Goal: Navigation & Orientation: Find specific page/section

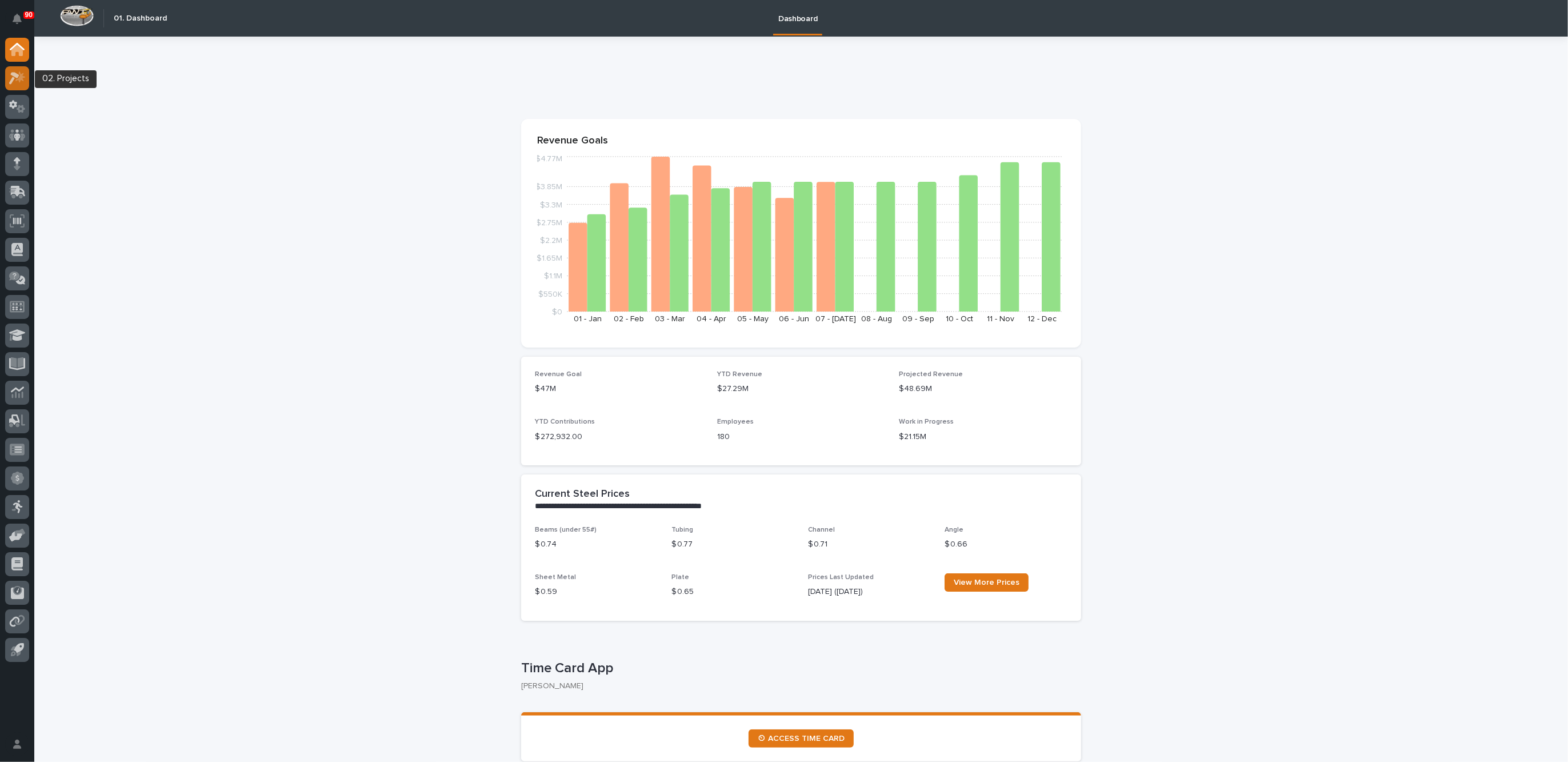
click at [14, 76] on icon at bounding box center [17, 78] width 17 height 13
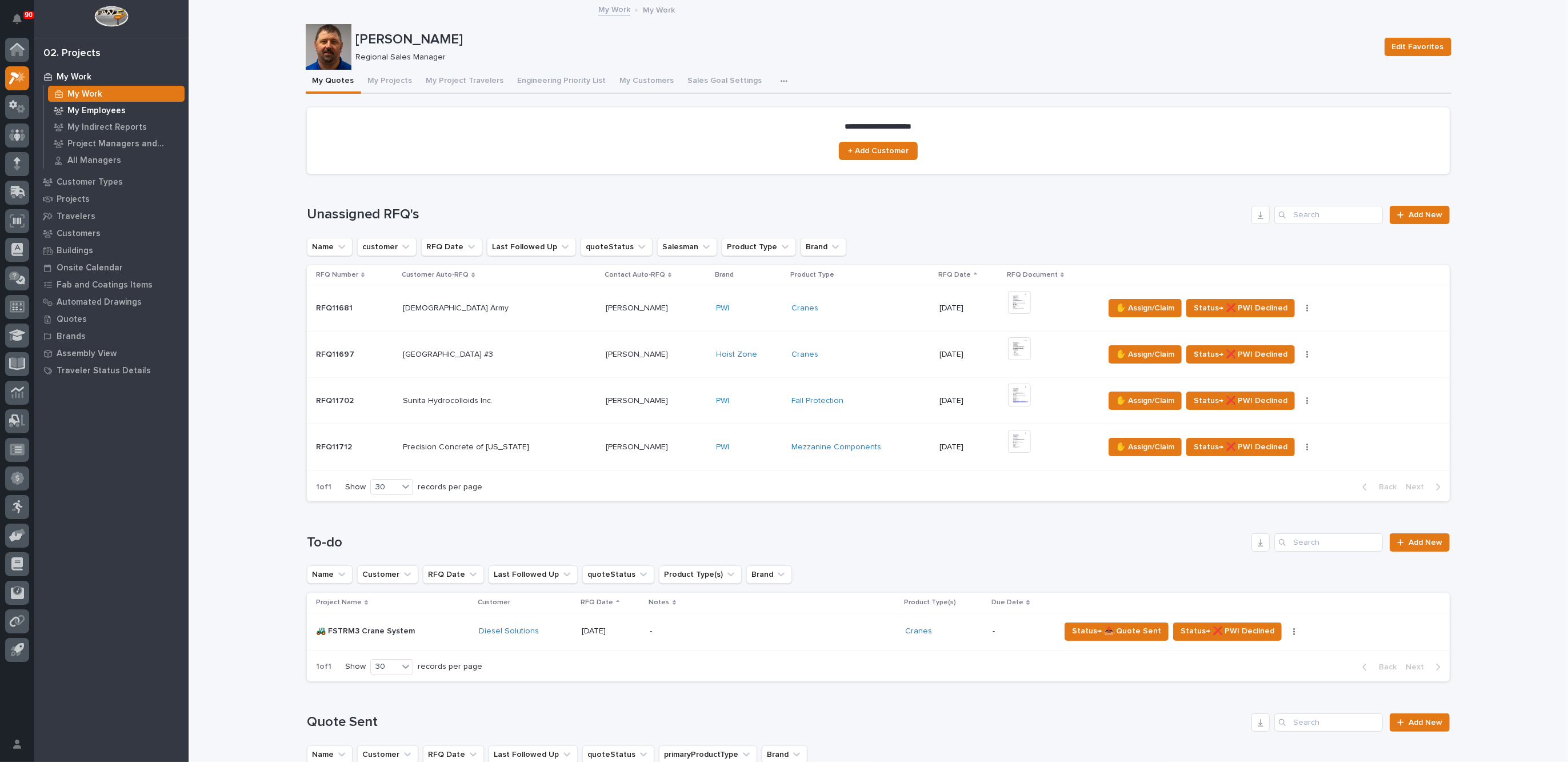
click at [106, 107] on p "My Employees" at bounding box center [96, 111] width 58 height 11
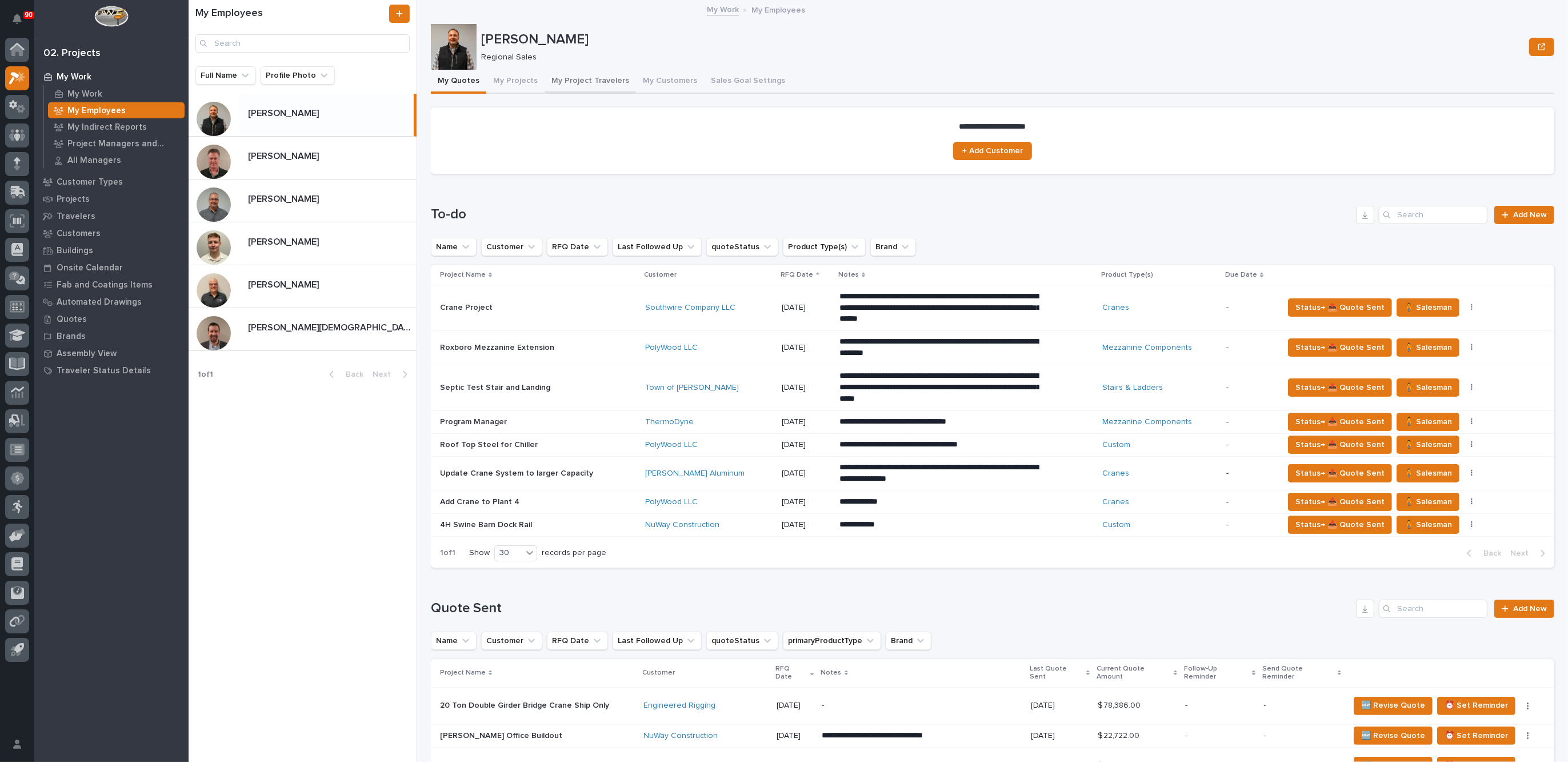
click at [584, 79] on button "My Project Travelers" at bounding box center [590, 82] width 91 height 24
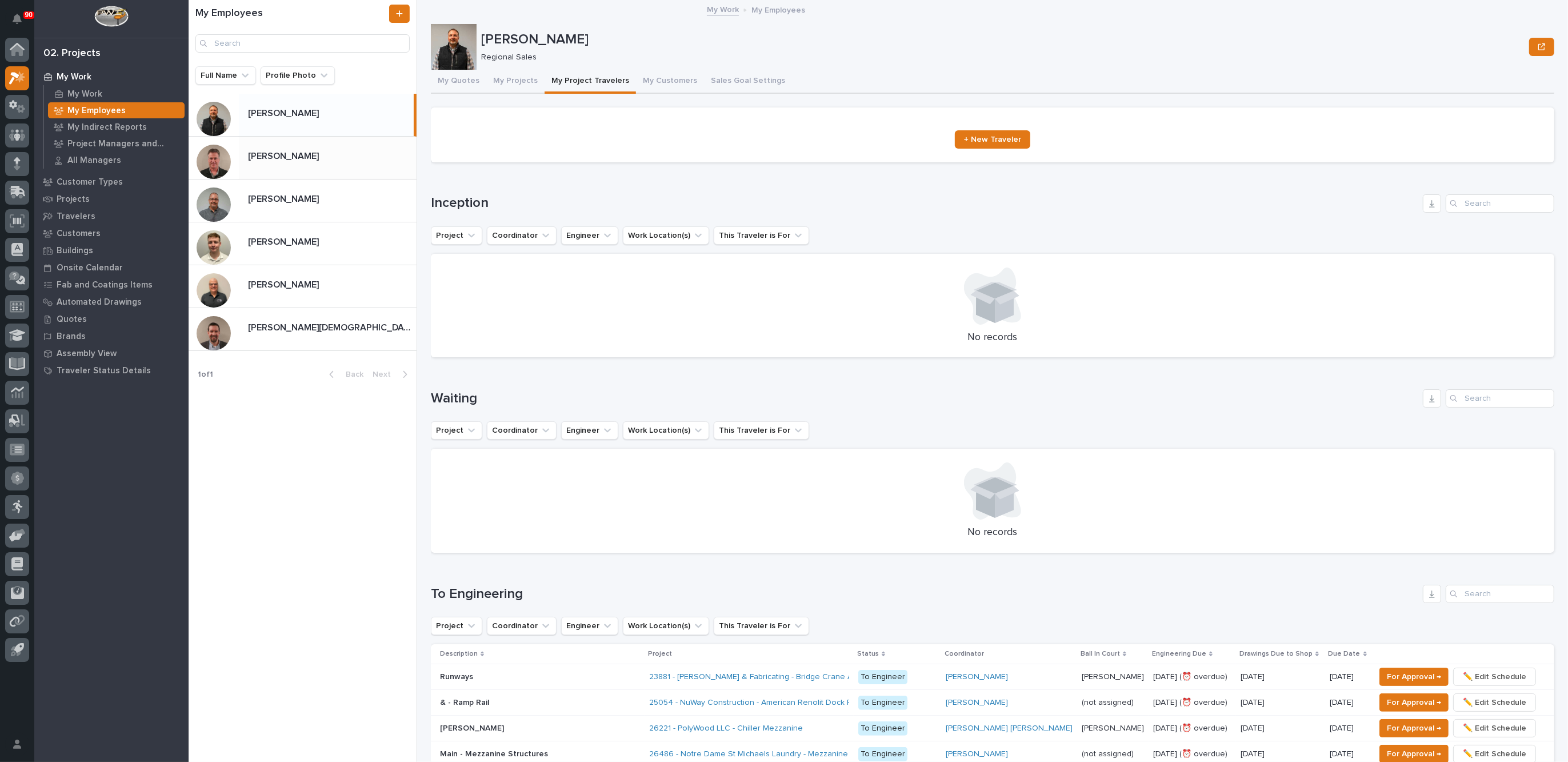
click at [285, 159] on p "[PERSON_NAME]" at bounding box center [284, 155] width 73 height 13
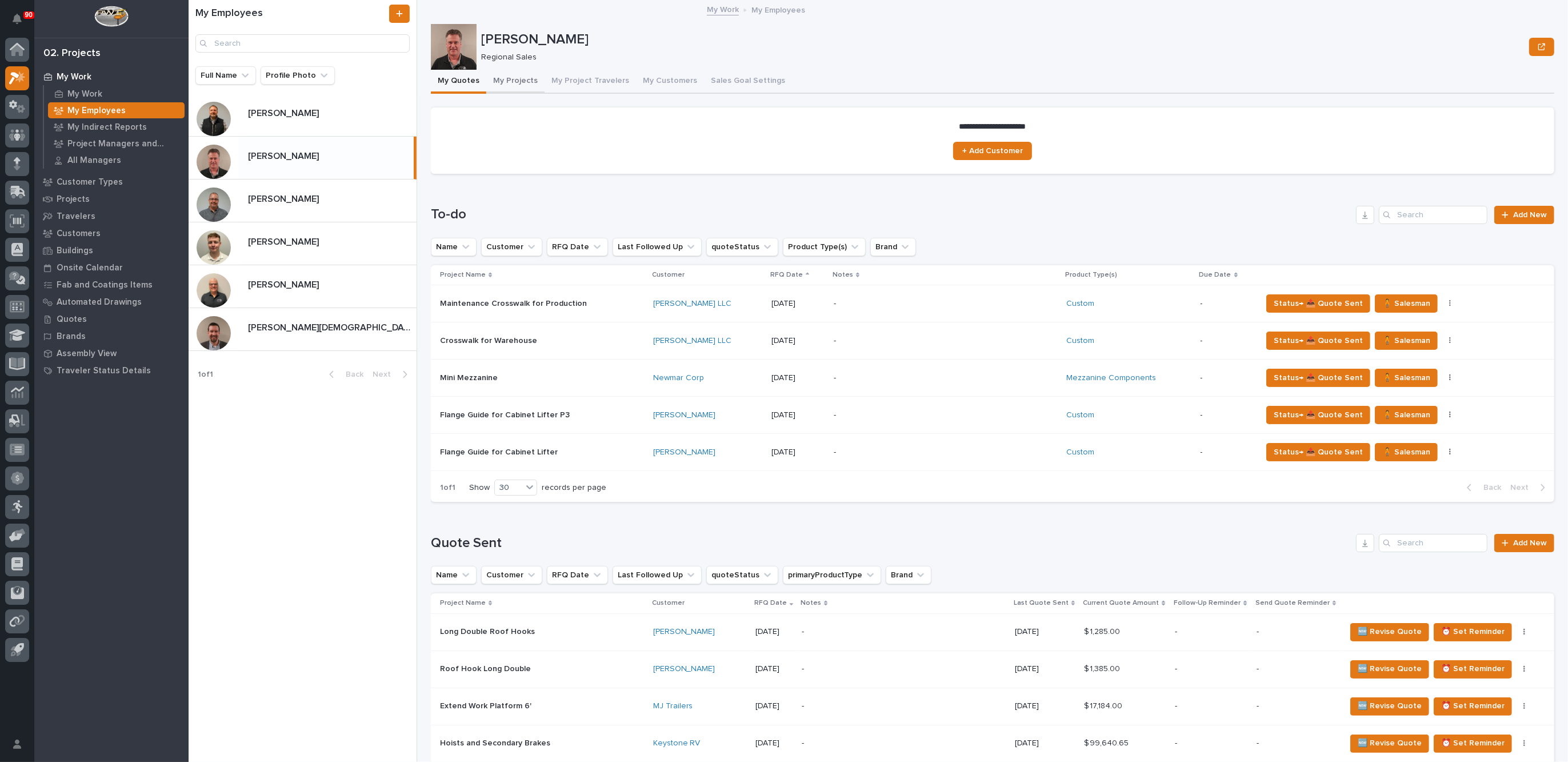
click at [510, 80] on button "My Projects" at bounding box center [515, 82] width 58 height 24
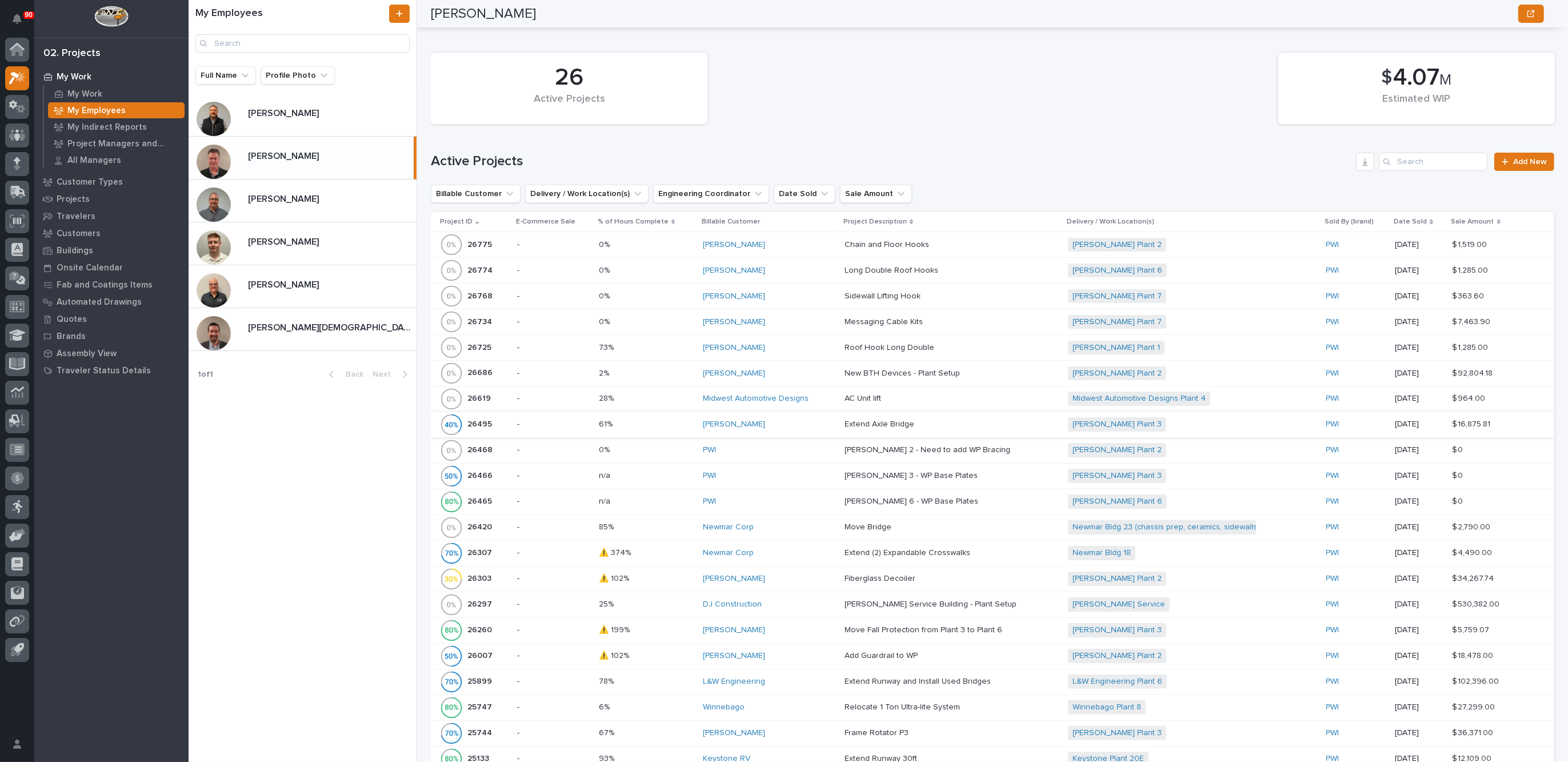
scroll to position [429, 0]
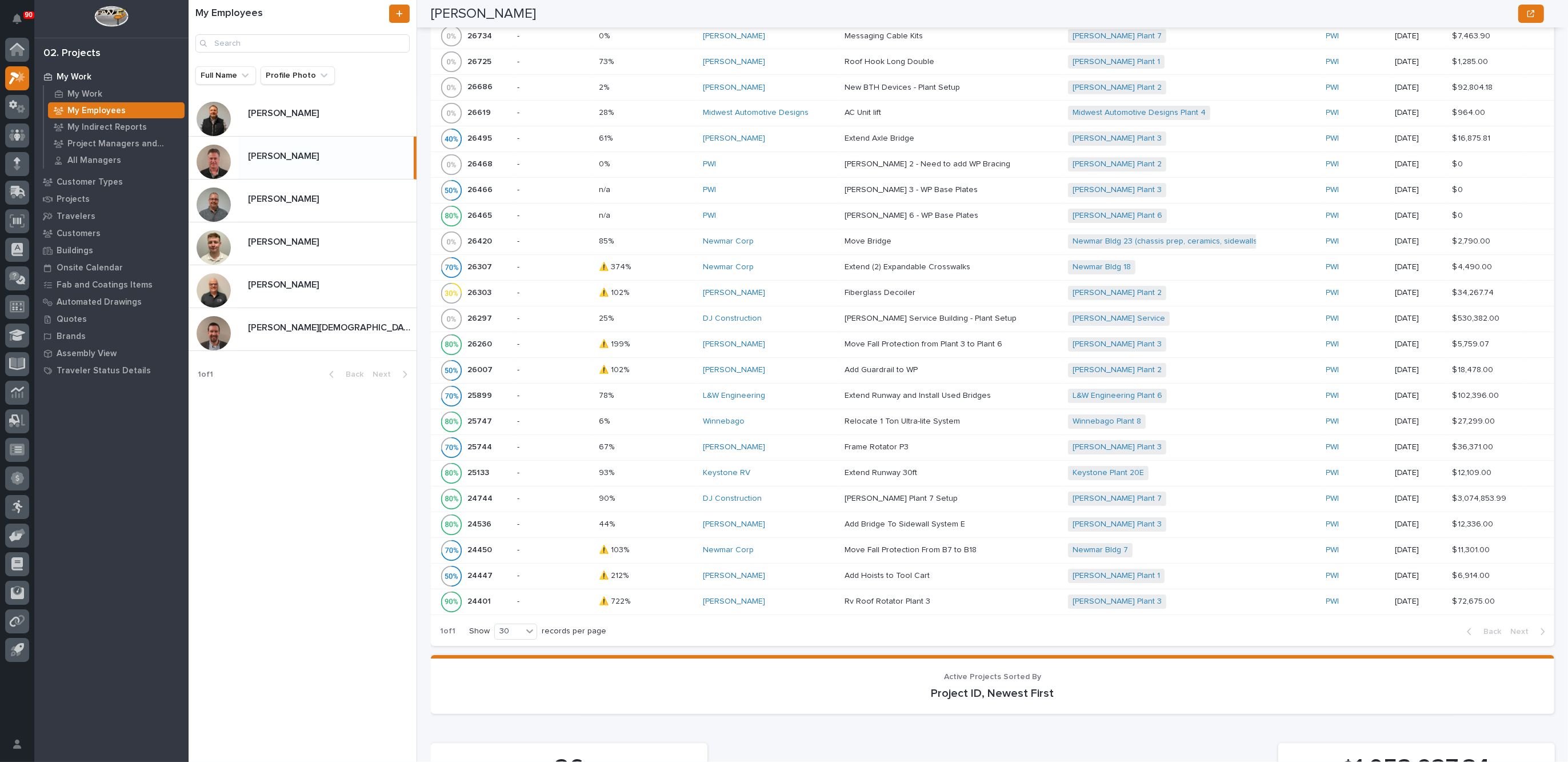
click at [778, 494] on div "DJ Construction" at bounding box center [769, 498] width 133 height 10
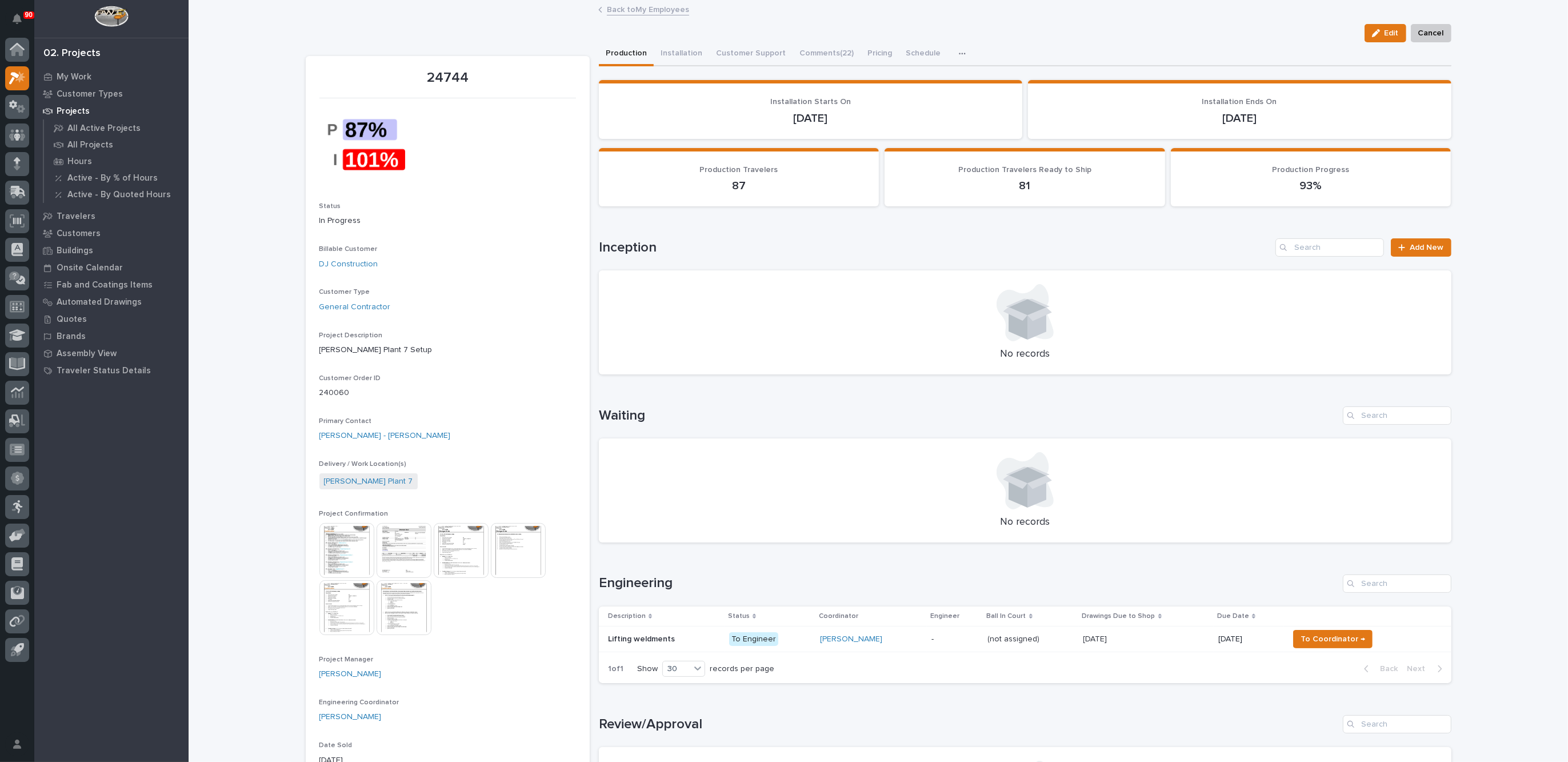
click at [959, 51] on icon "button" at bounding box center [962, 54] width 7 height 8
click at [903, 82] on span "Hours" at bounding box center [902, 85] width 23 height 11
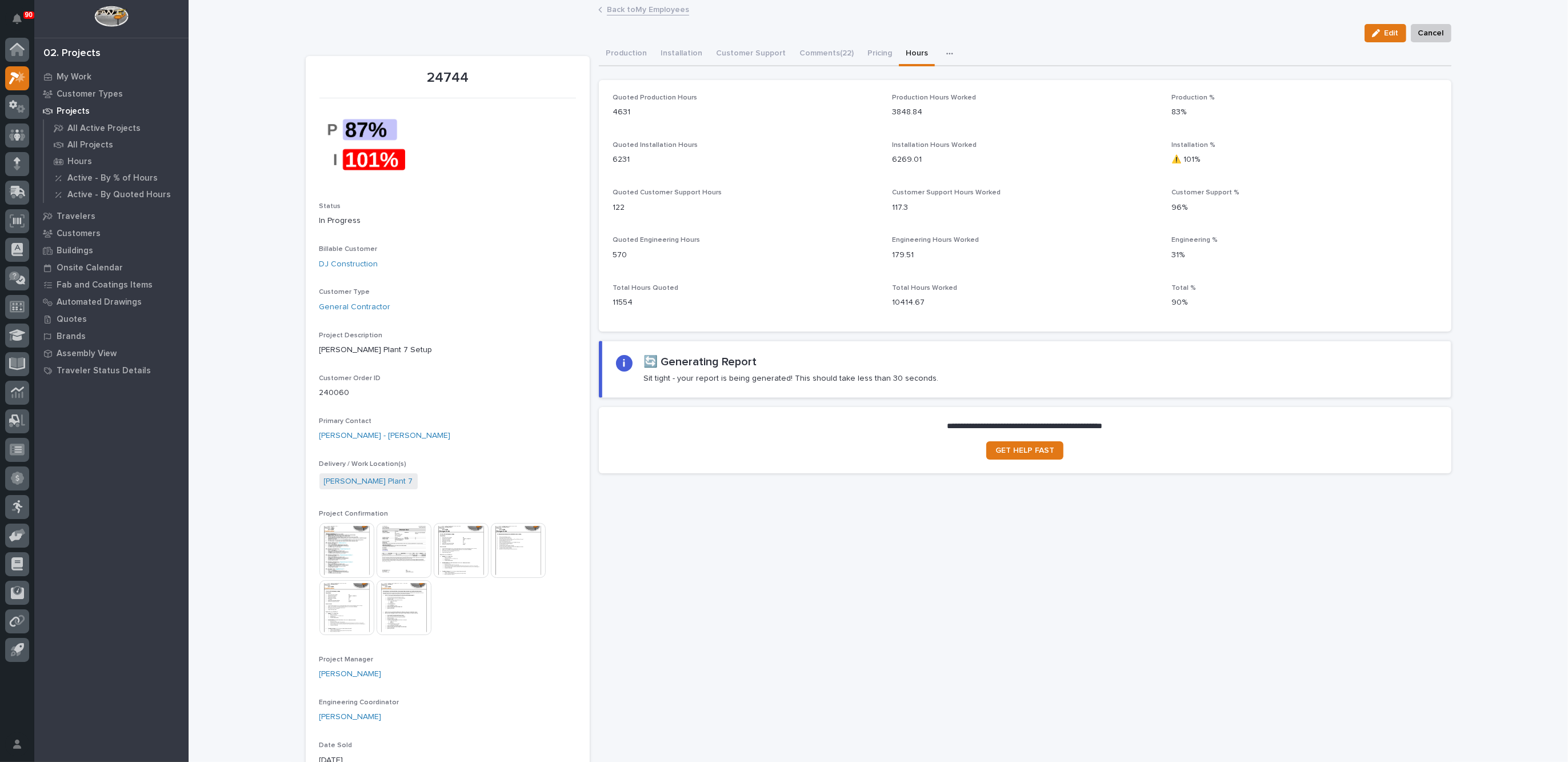
click at [642, 7] on link "Back to My Employees" at bounding box center [648, 8] width 82 height 13
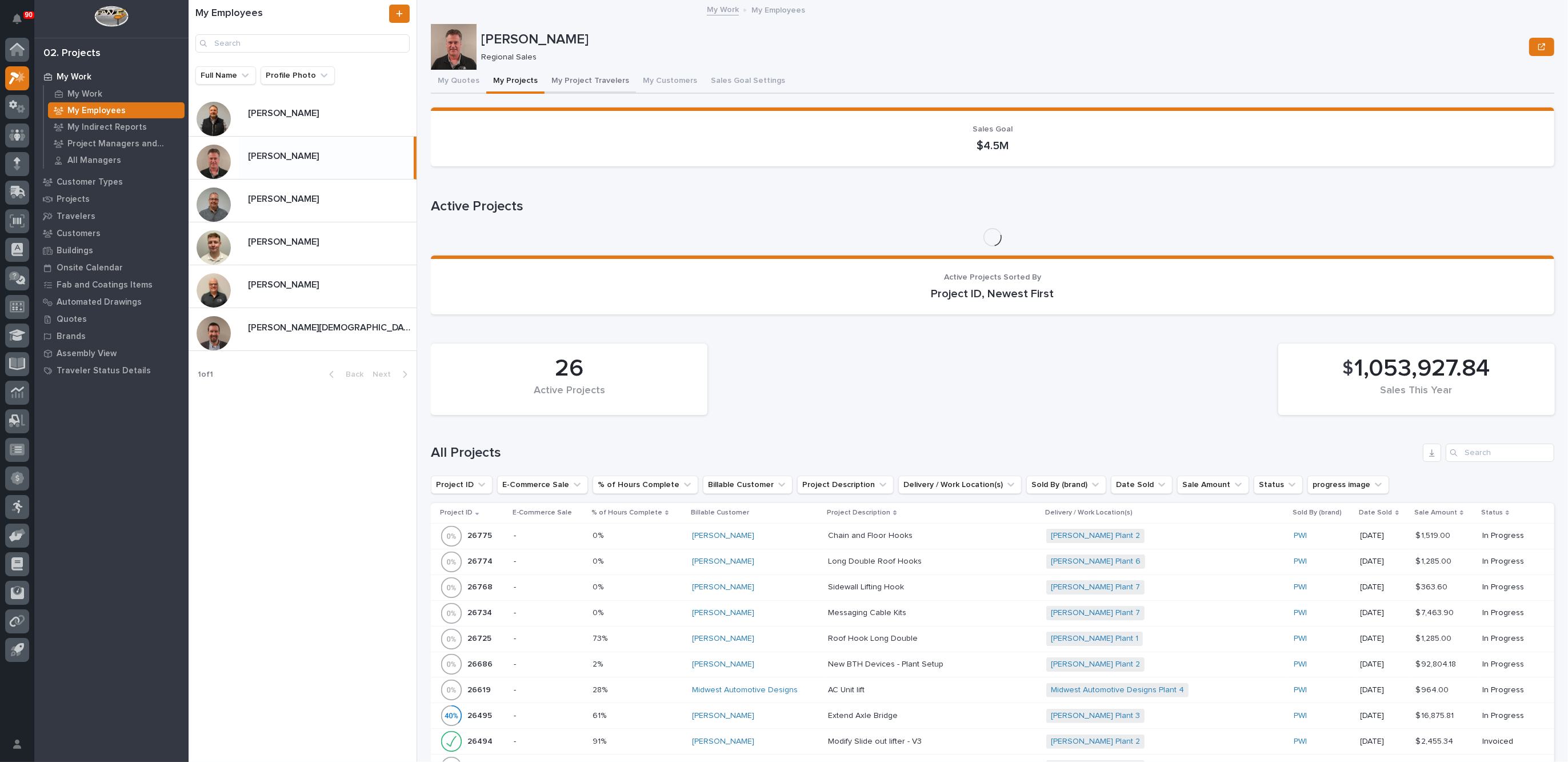
click at [586, 79] on button "My Project Travelers" at bounding box center [590, 82] width 91 height 24
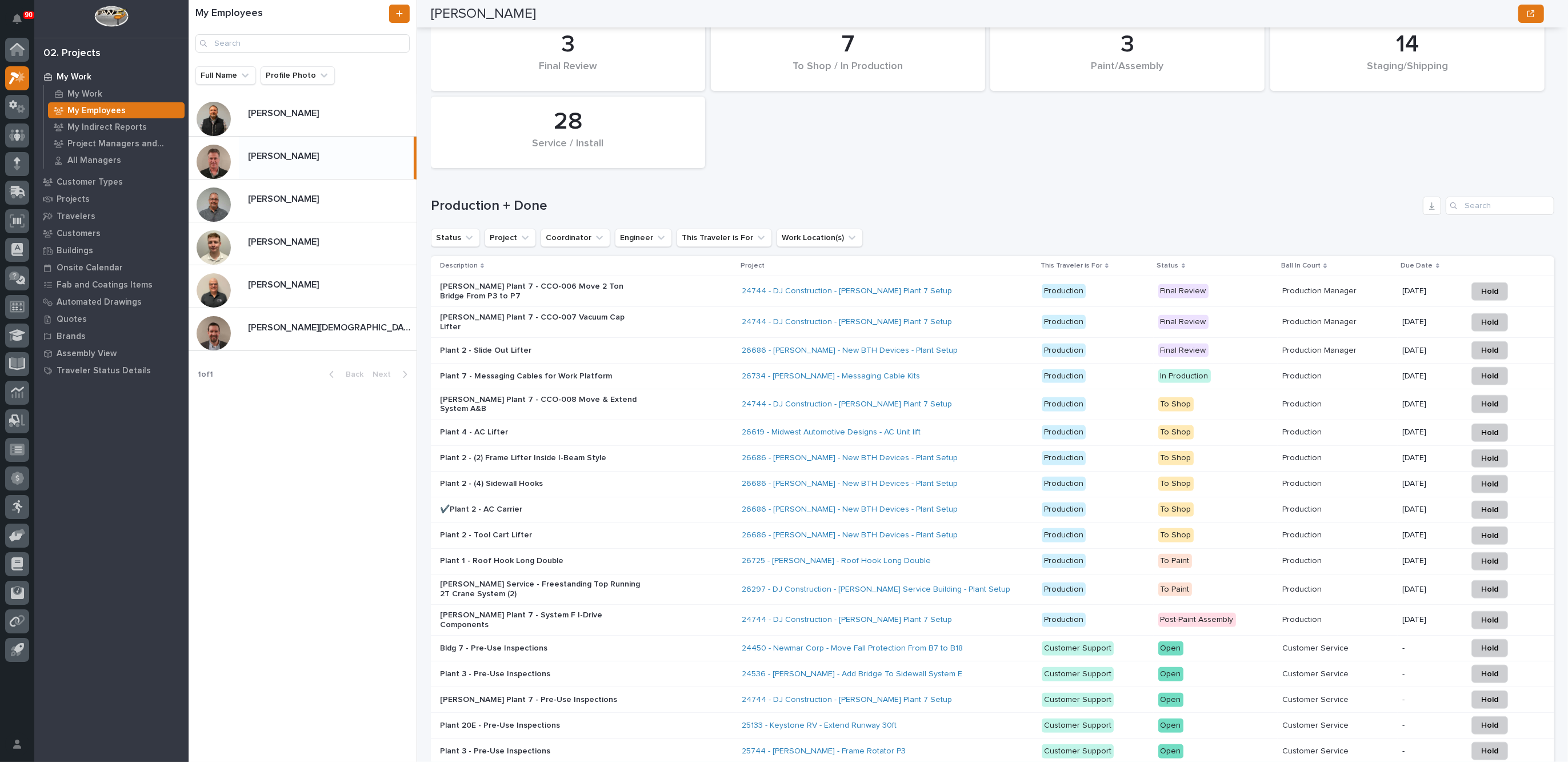
scroll to position [1072, 0]
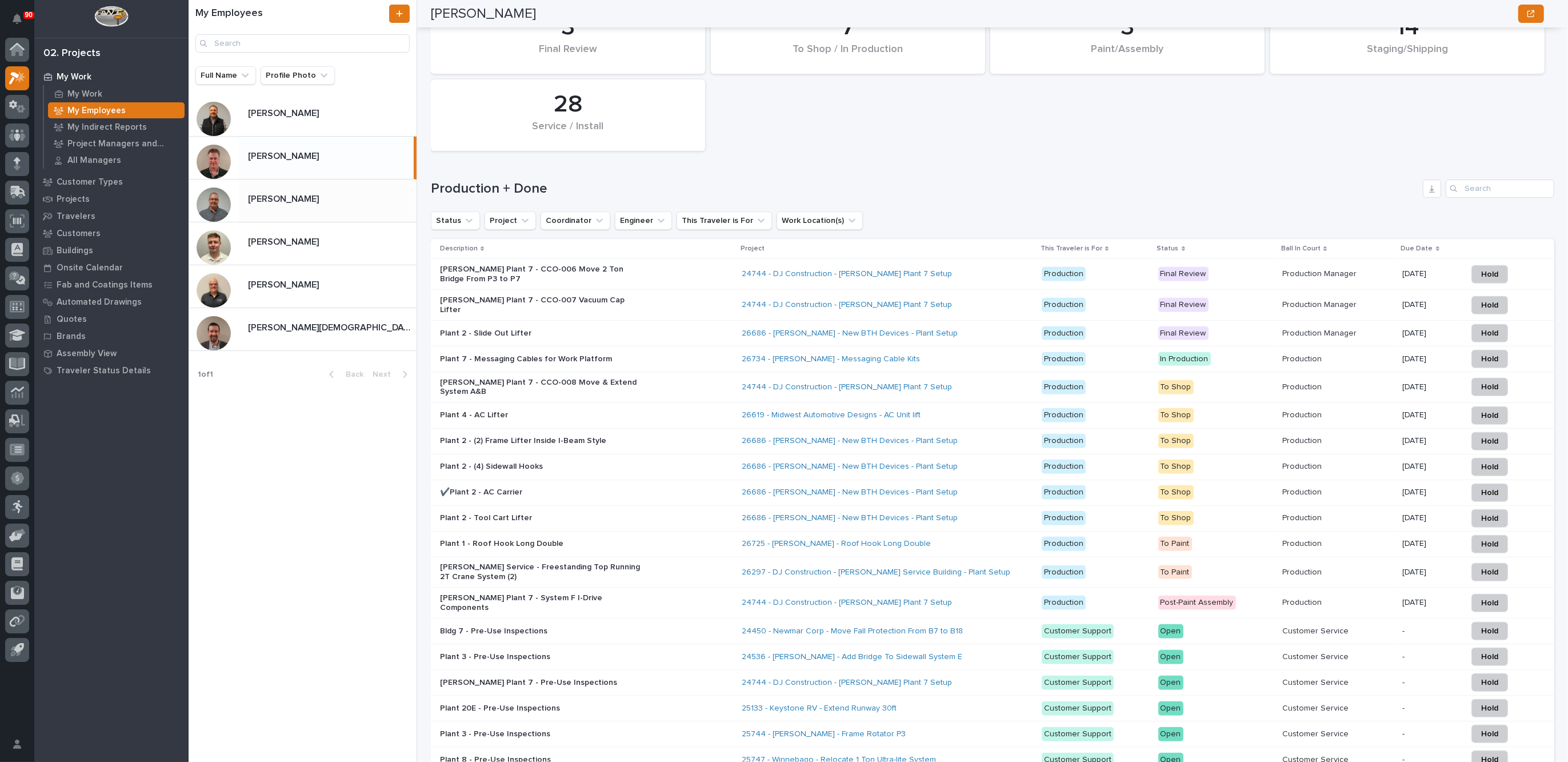
click at [300, 199] on p at bounding box center [329, 199] width 164 height 11
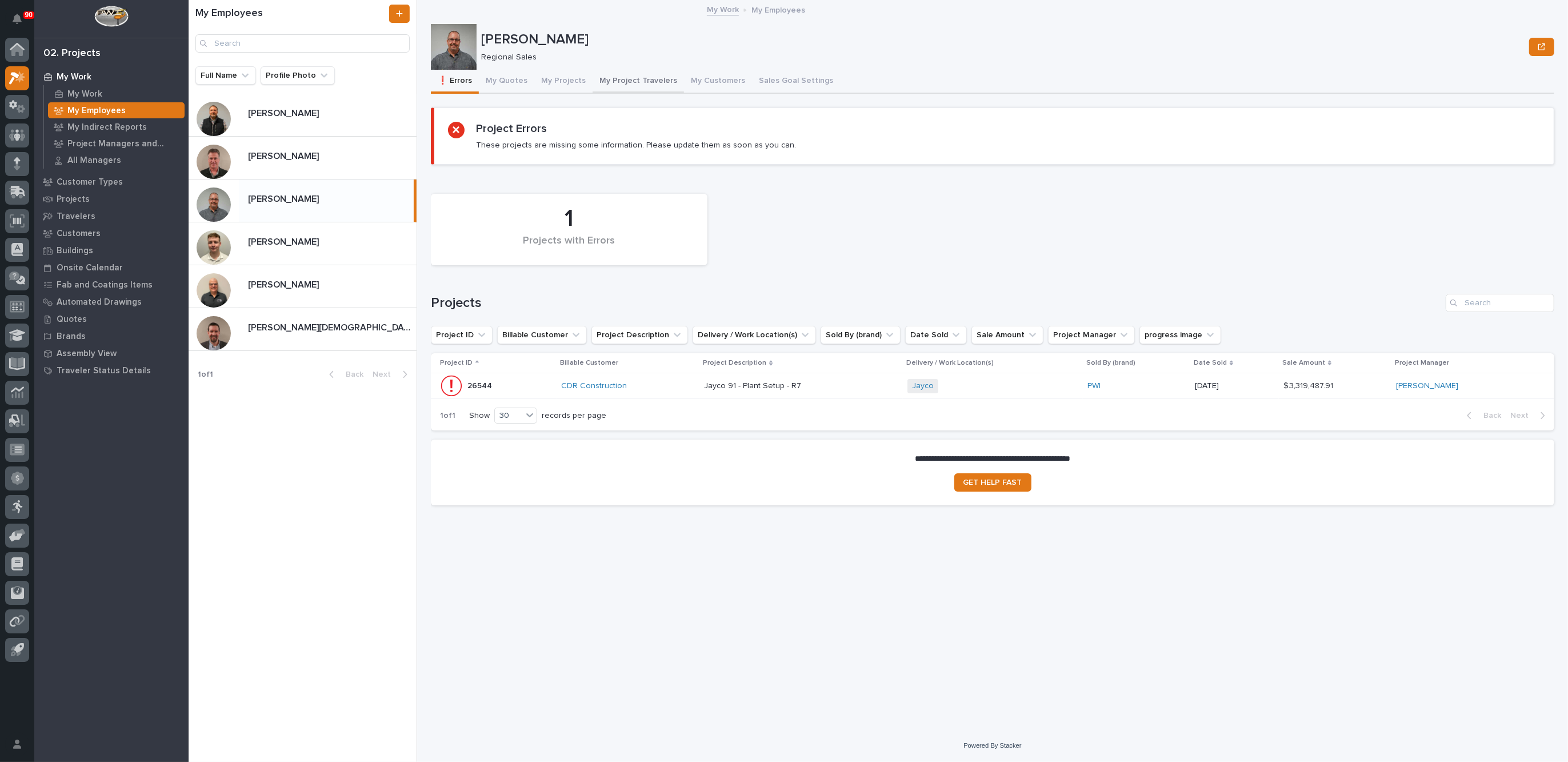
click at [641, 76] on button "My Project Travelers" at bounding box center [638, 82] width 91 height 24
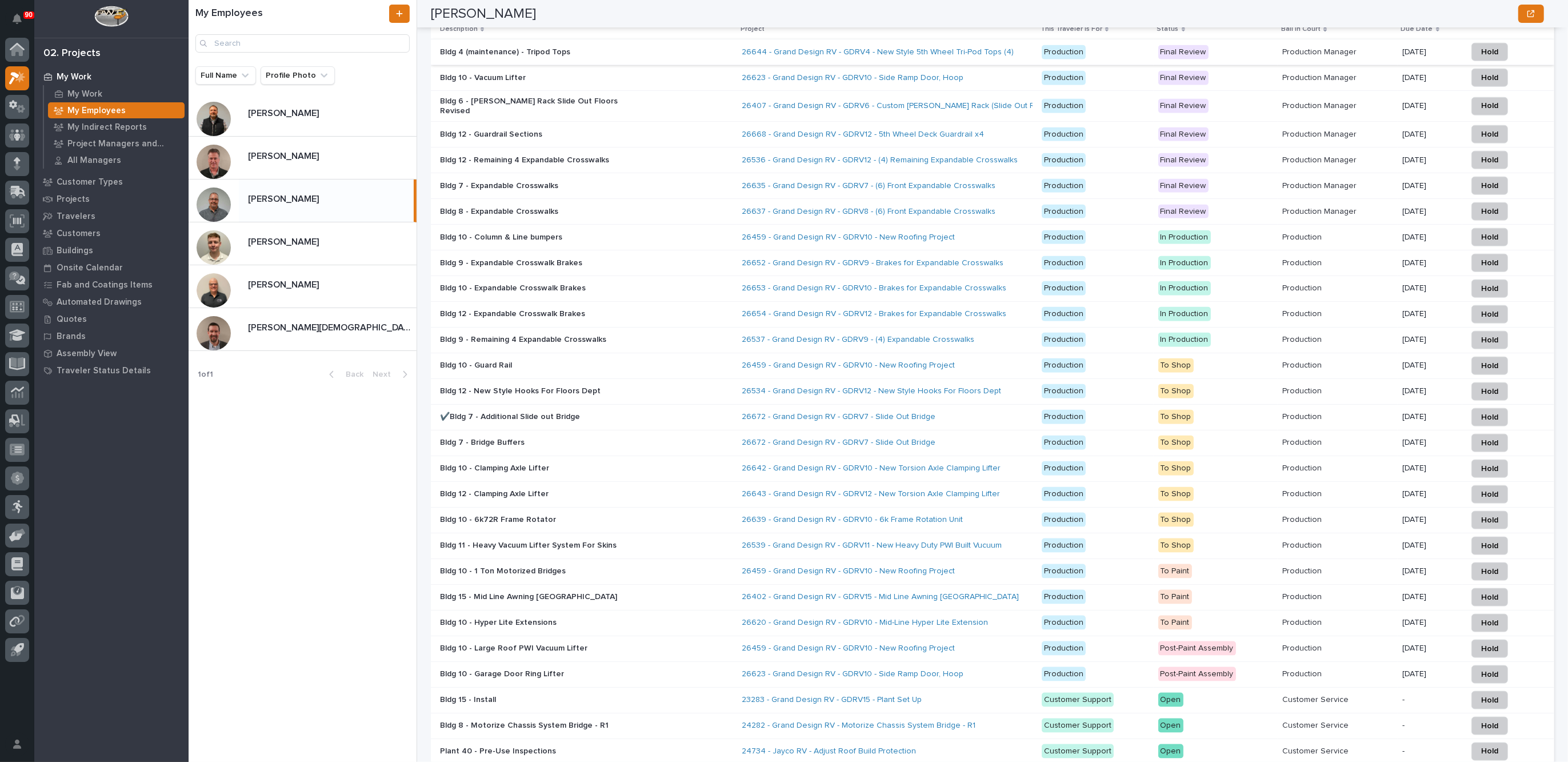
scroll to position [1501, 0]
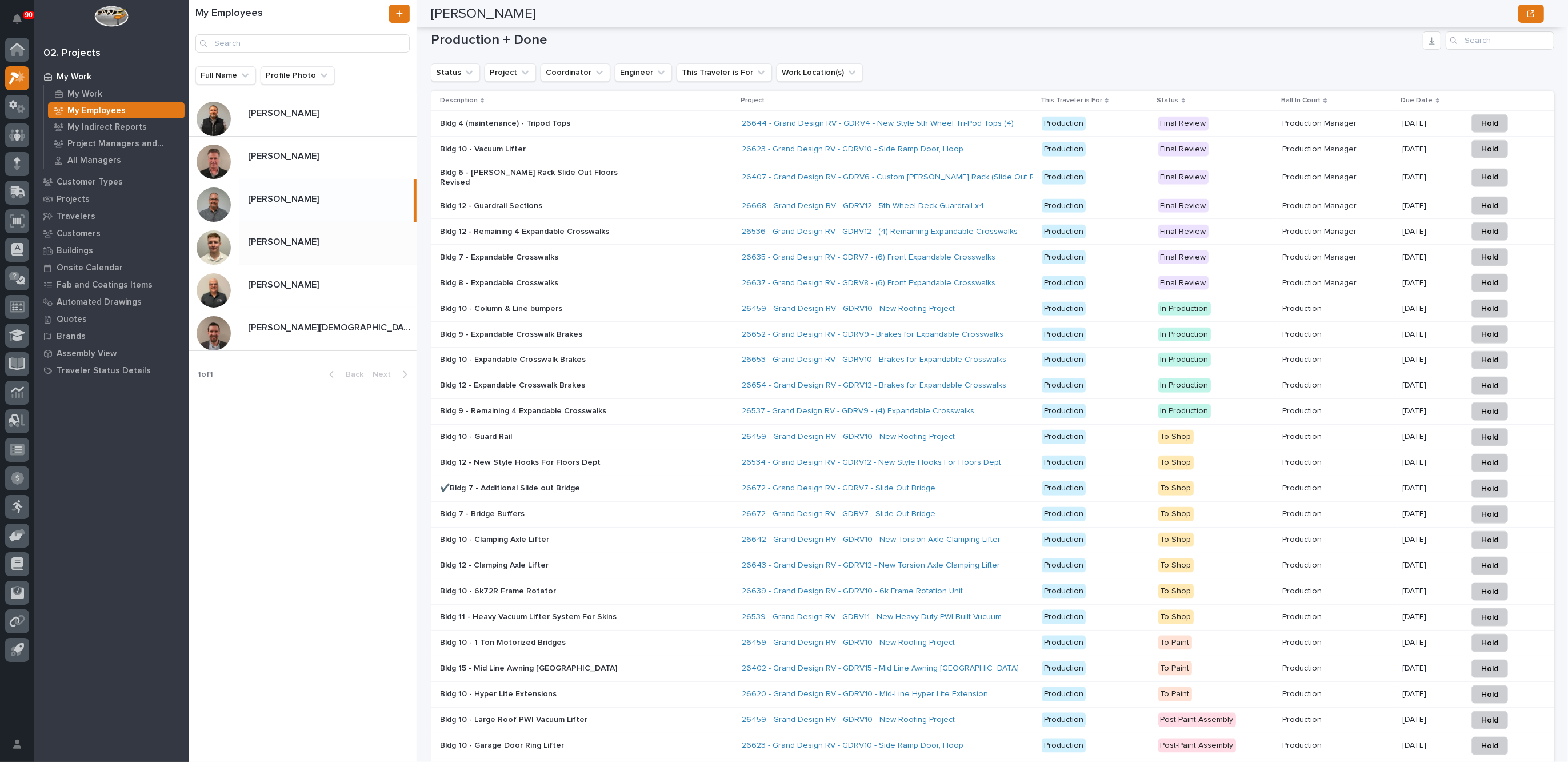
click at [349, 247] on p at bounding box center [329, 242] width 164 height 11
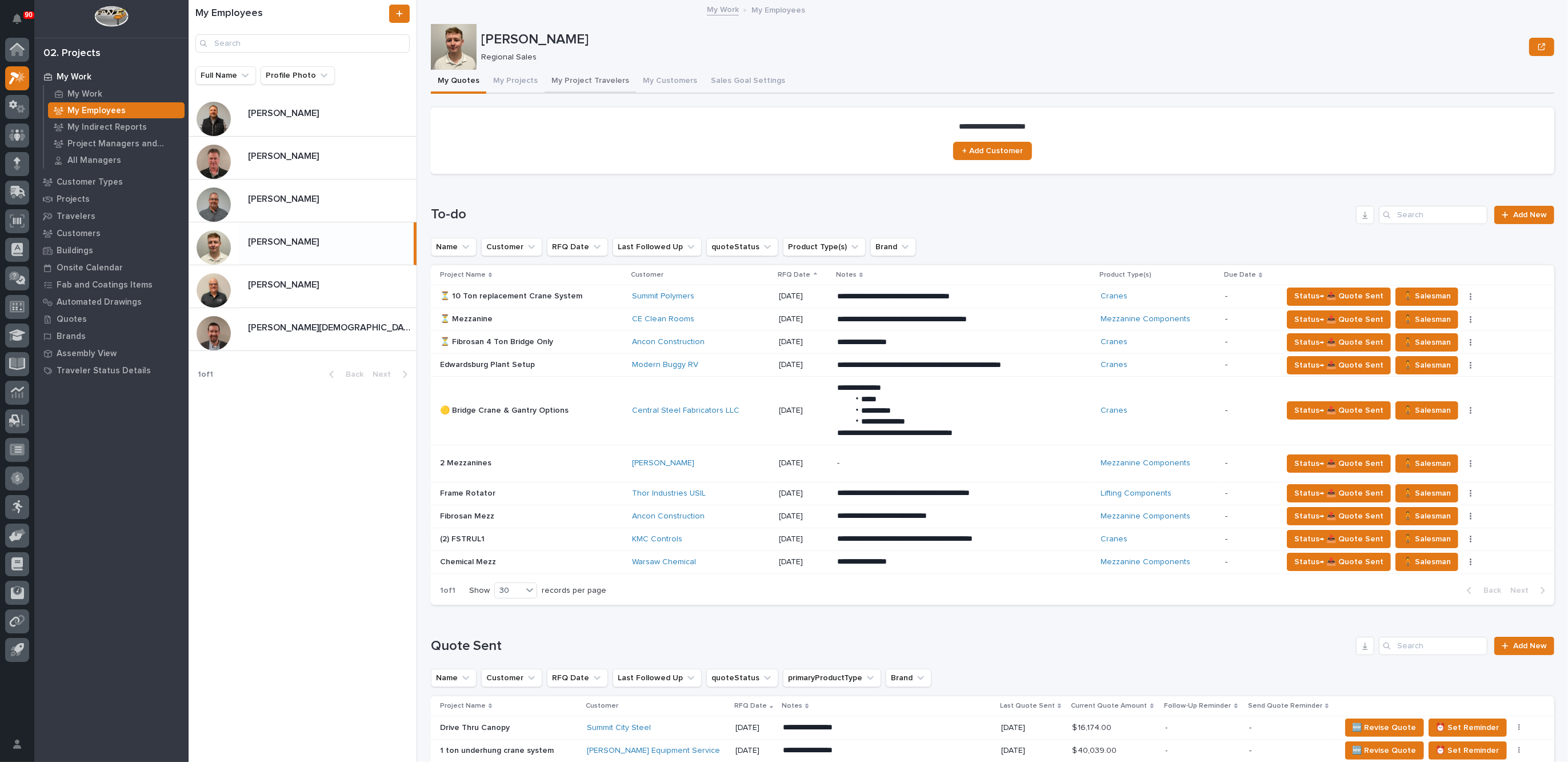
click at [588, 79] on button "My Project Travelers" at bounding box center [590, 82] width 91 height 24
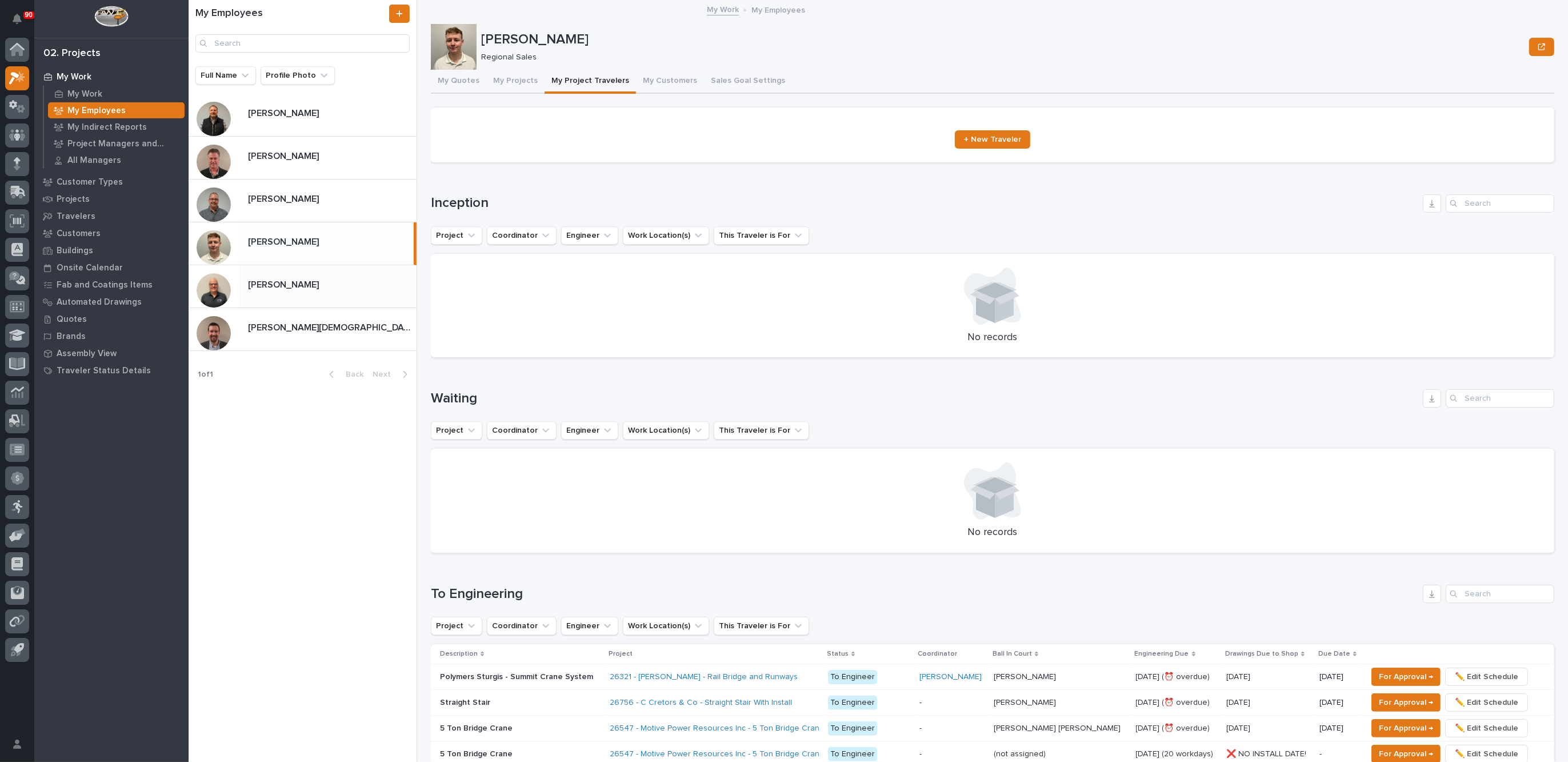
click at [280, 282] on p "[PERSON_NAME]" at bounding box center [284, 283] width 73 height 13
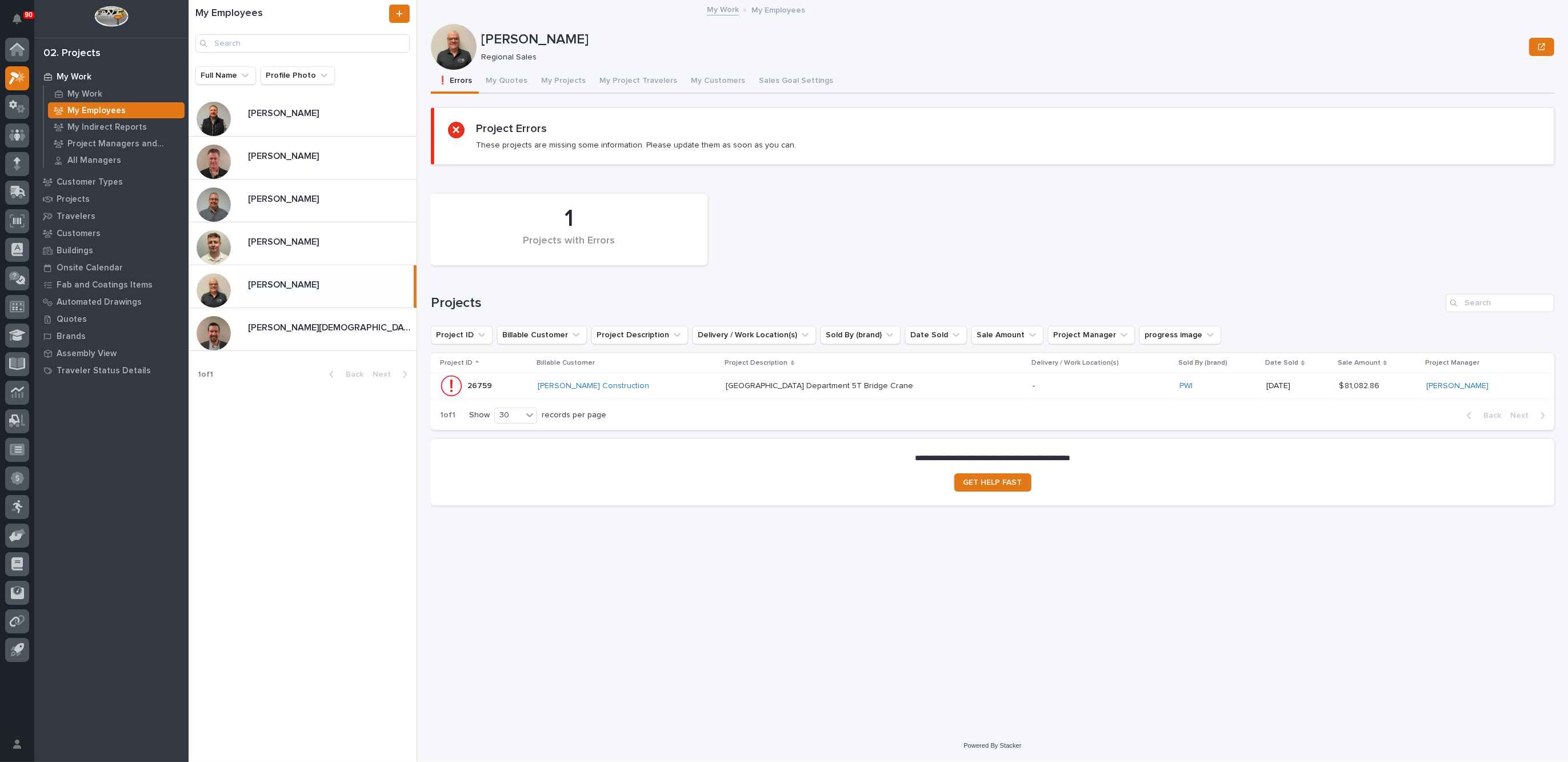
click at [918, 380] on div "[GEOGRAPHIC_DATA] Department [GEOGRAPHIC_DATA] Crane [GEOGRAPHIC_DATA] Departme…" at bounding box center [874, 386] width 297 height 19
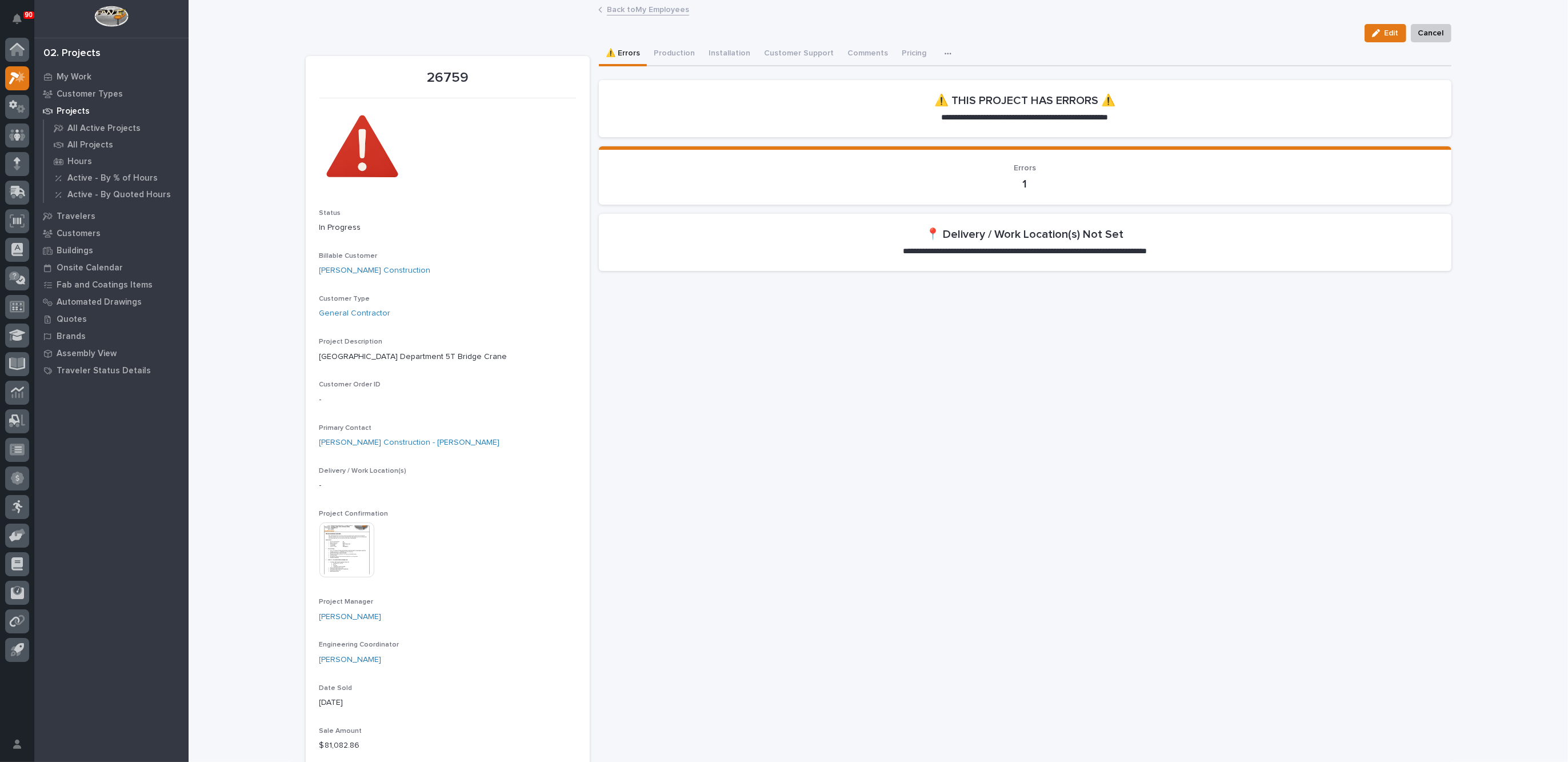
click at [617, 9] on link "Back to My Employees" at bounding box center [648, 8] width 82 height 13
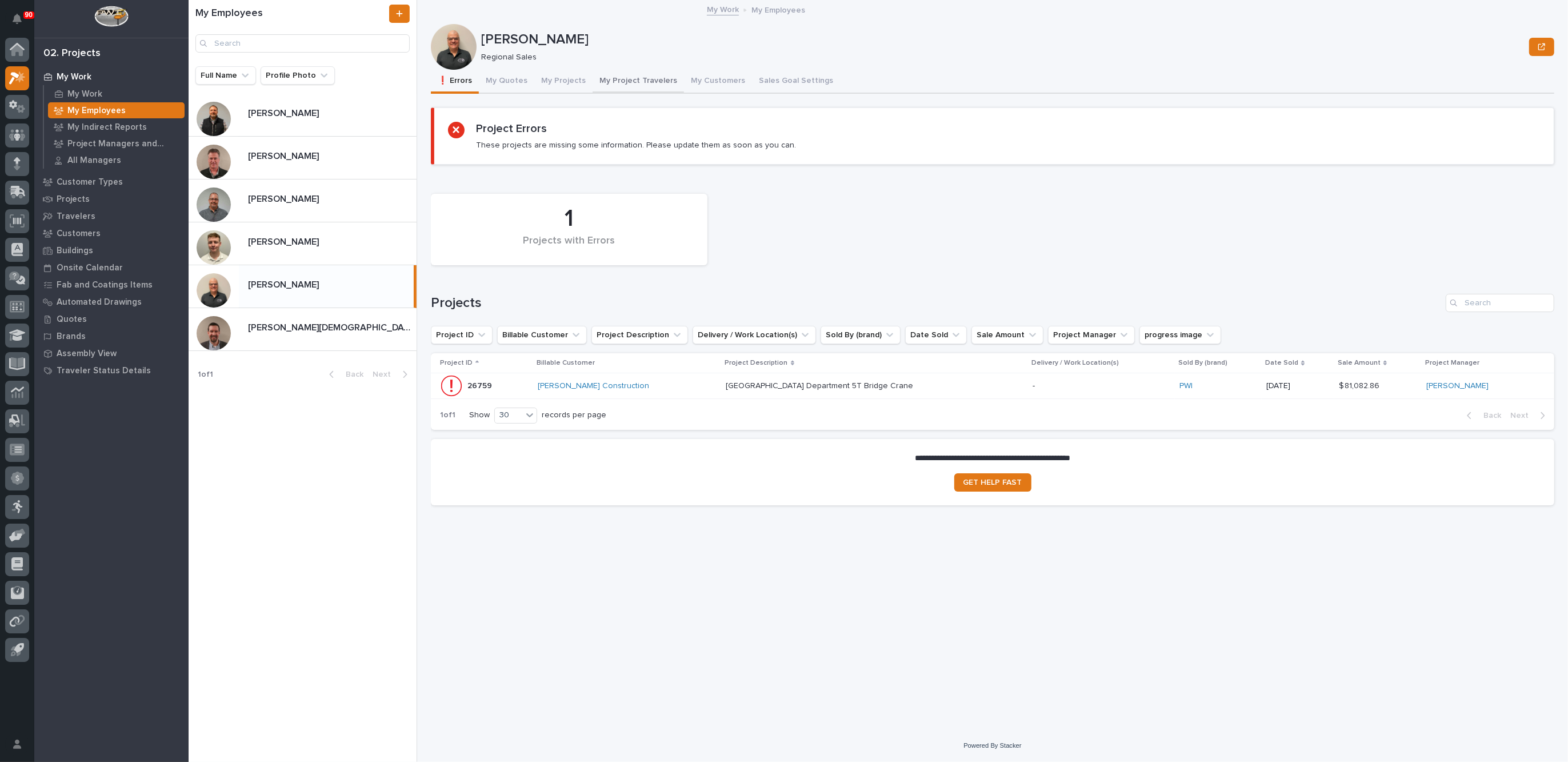
click at [627, 79] on button "My Project Travelers" at bounding box center [638, 82] width 91 height 24
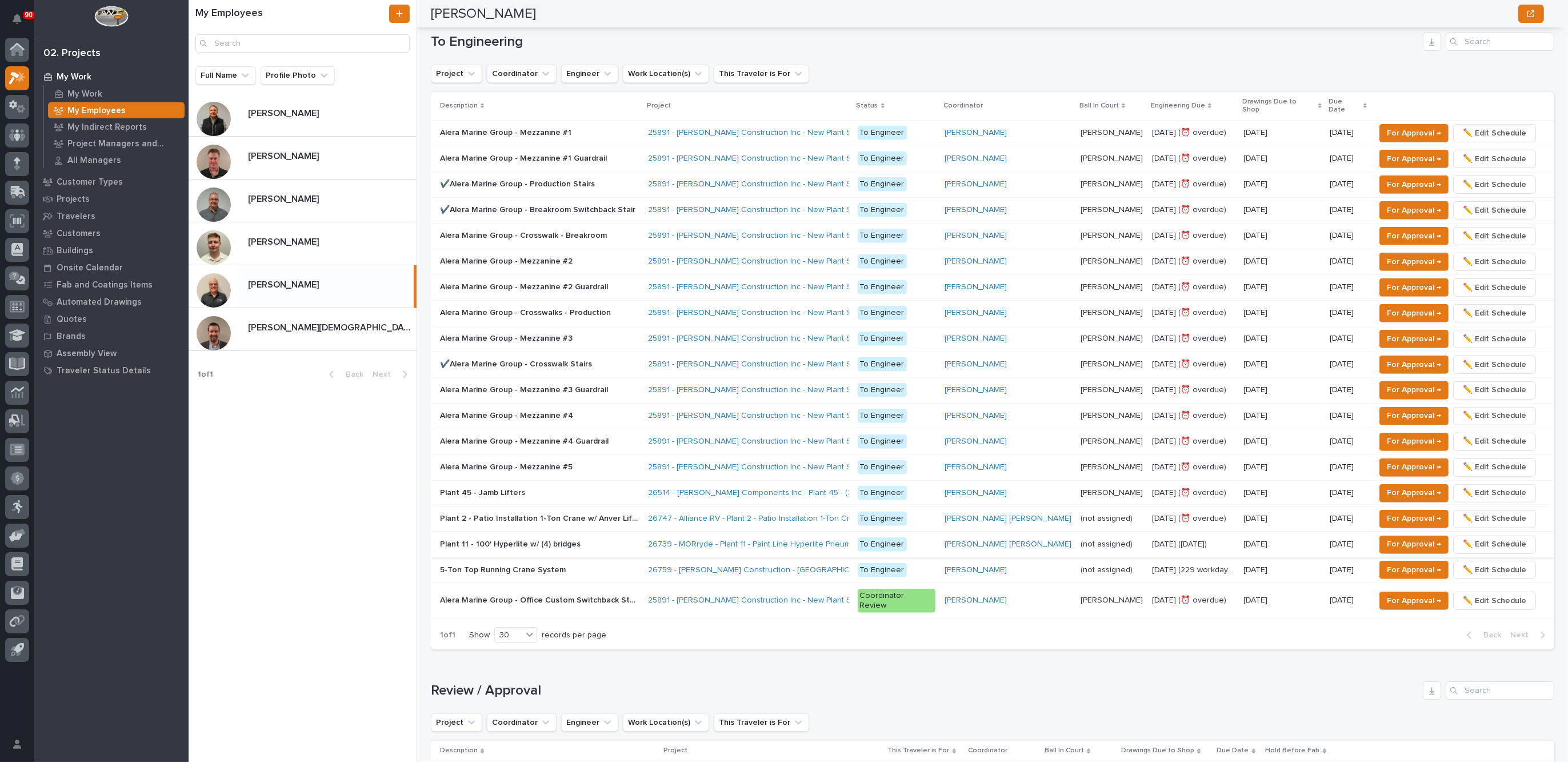
scroll to position [572, 0]
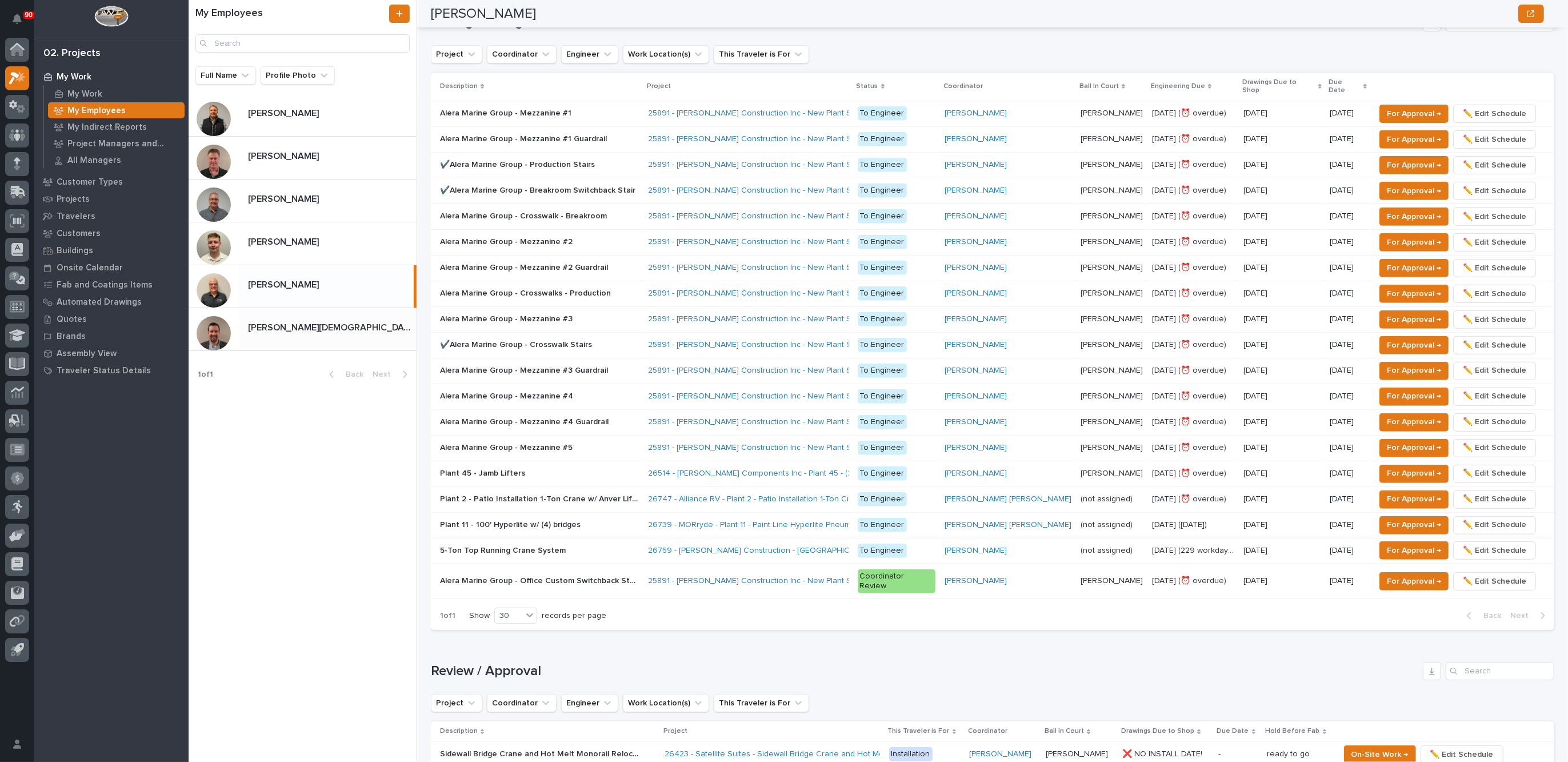
click at [282, 320] on p "[PERSON_NAME][DEMOGRAPHIC_DATA]" at bounding box center [331, 326] width 166 height 13
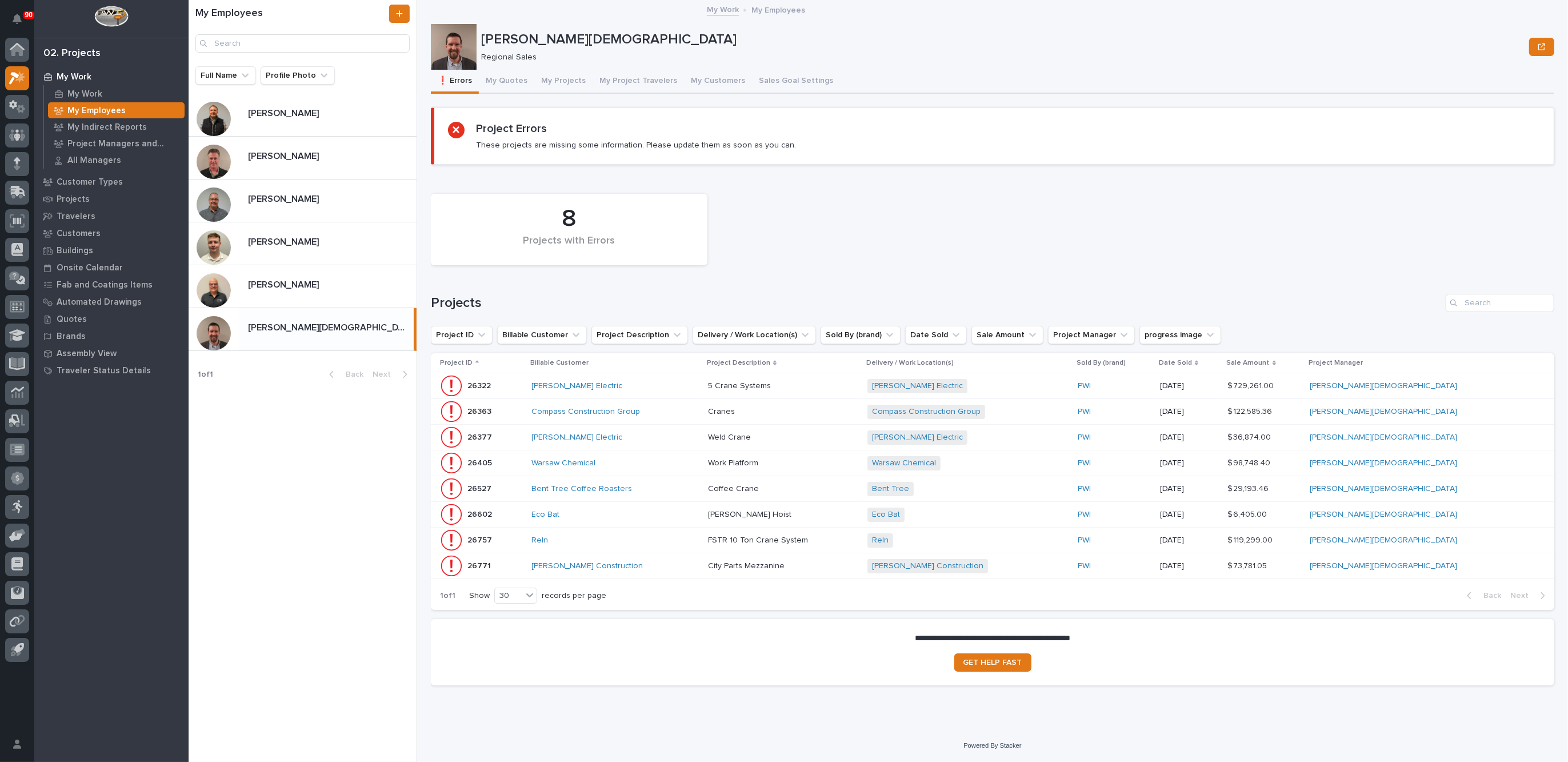
click at [858, 381] on p at bounding box center [783, 386] width 150 height 10
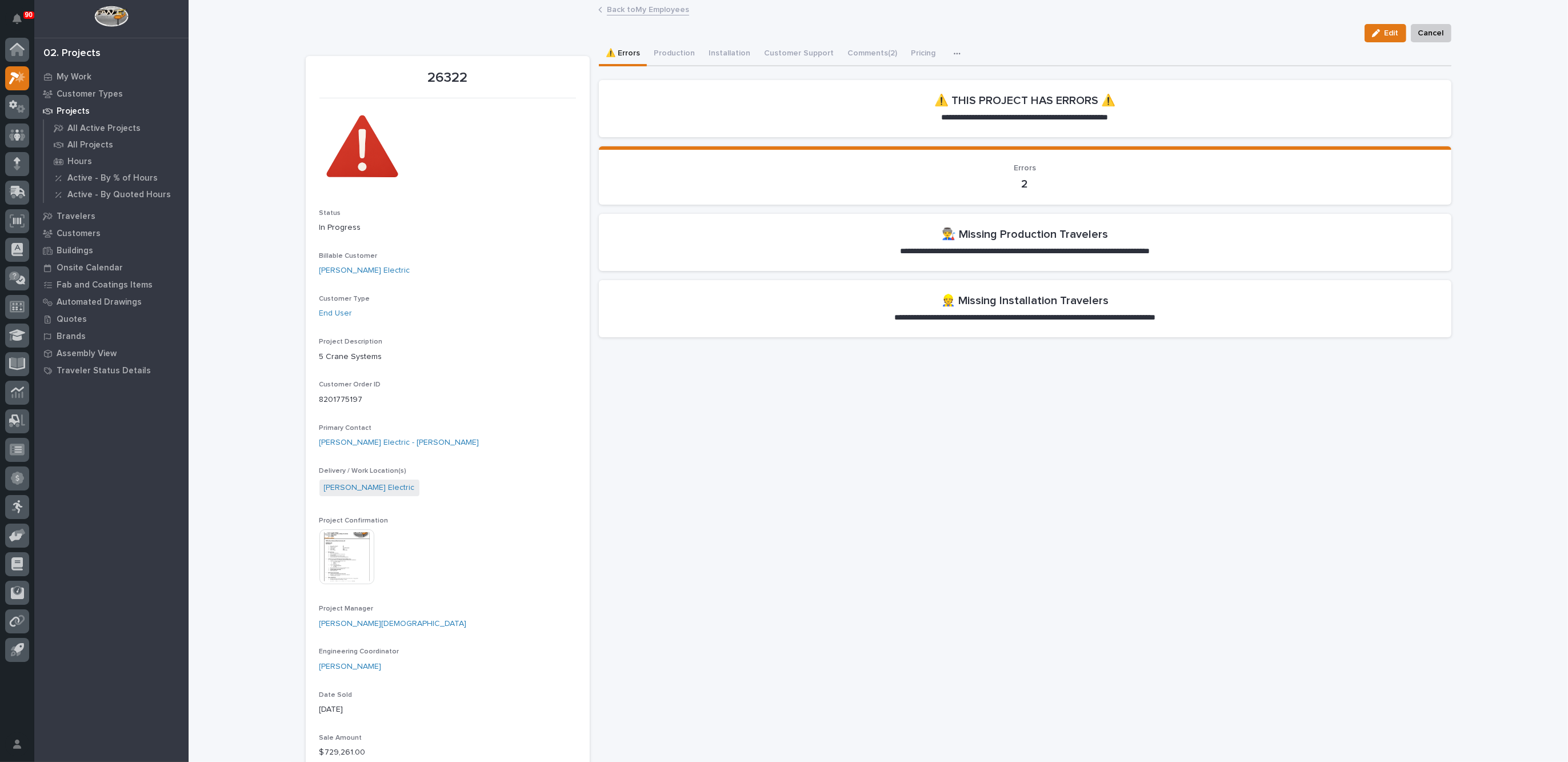
click at [631, 7] on link "Back to My Employees" at bounding box center [648, 8] width 82 height 13
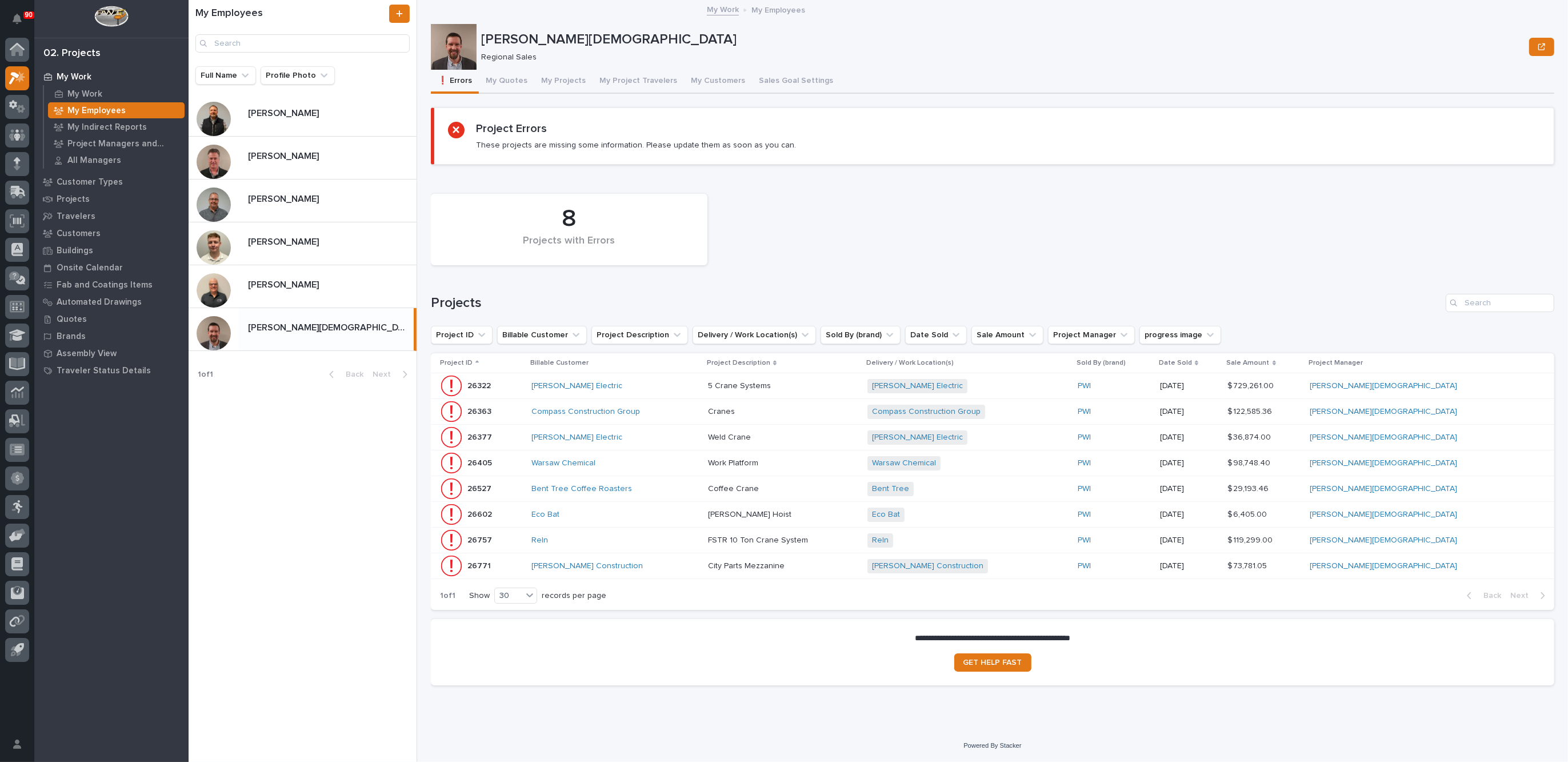
click at [847, 565] on p at bounding box center [783, 566] width 150 height 10
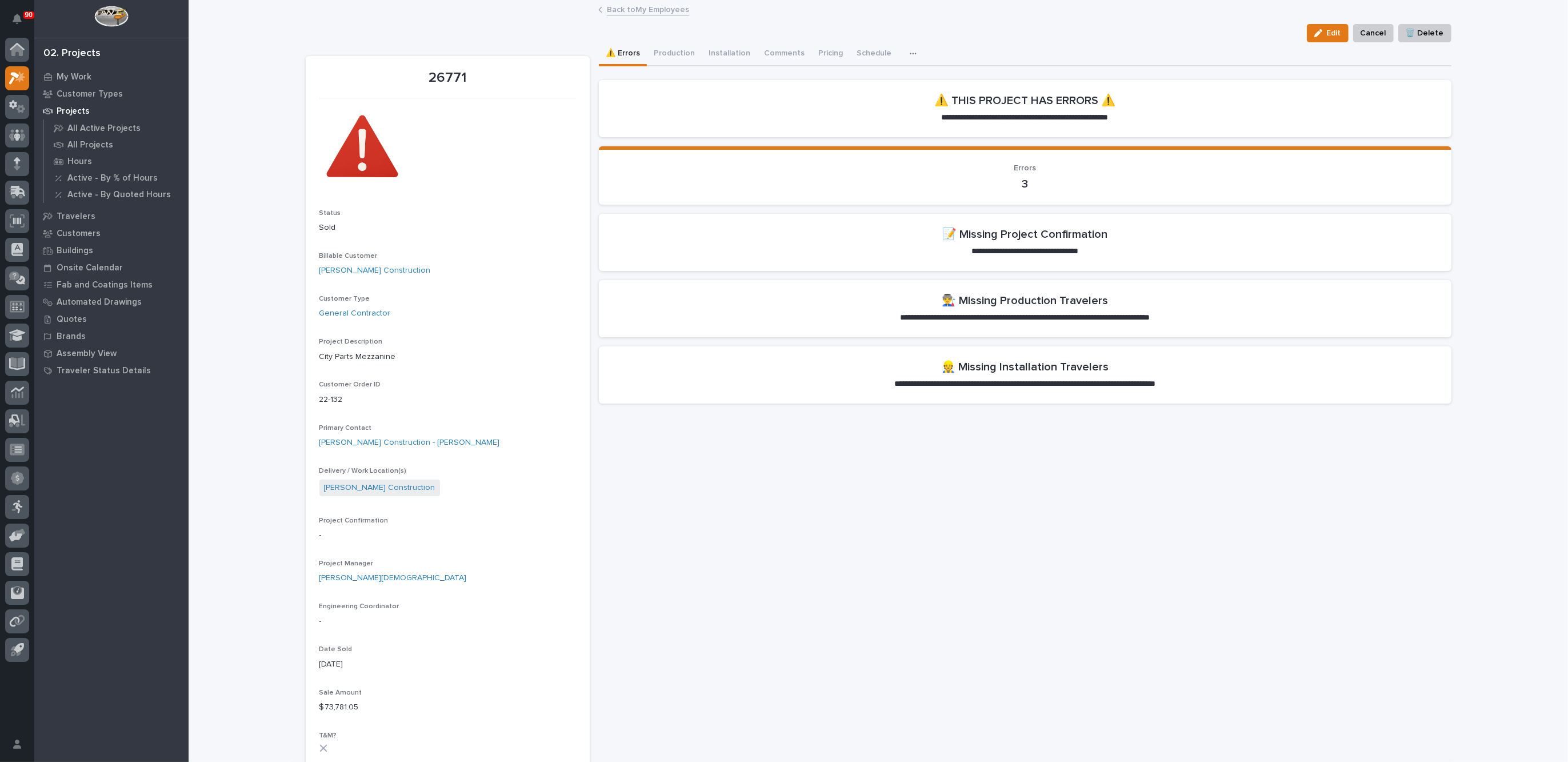
click at [631, 5] on link "Back to My Employees" at bounding box center [648, 8] width 82 height 13
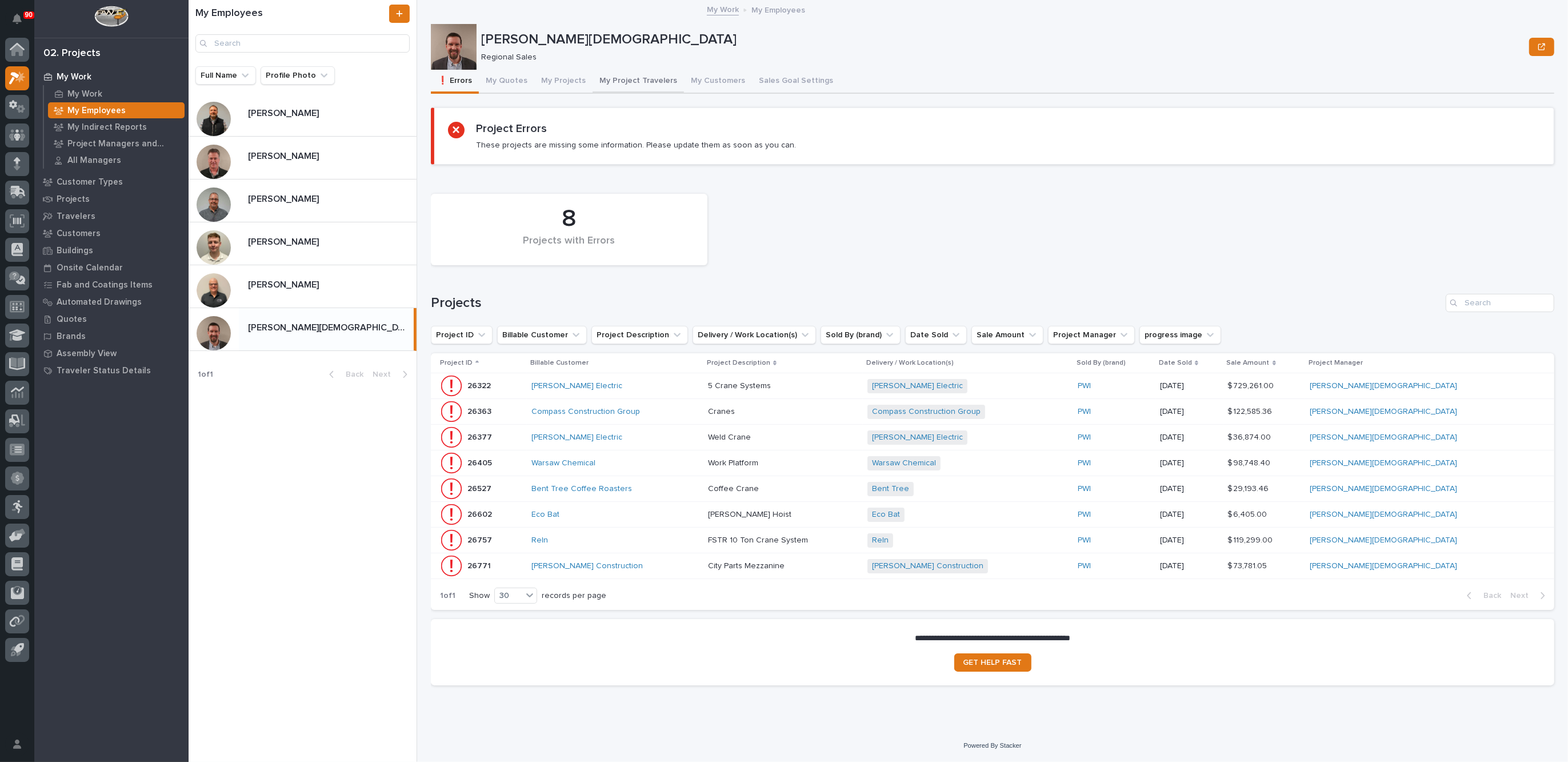
click at [640, 77] on button "My Project Travelers" at bounding box center [638, 82] width 91 height 24
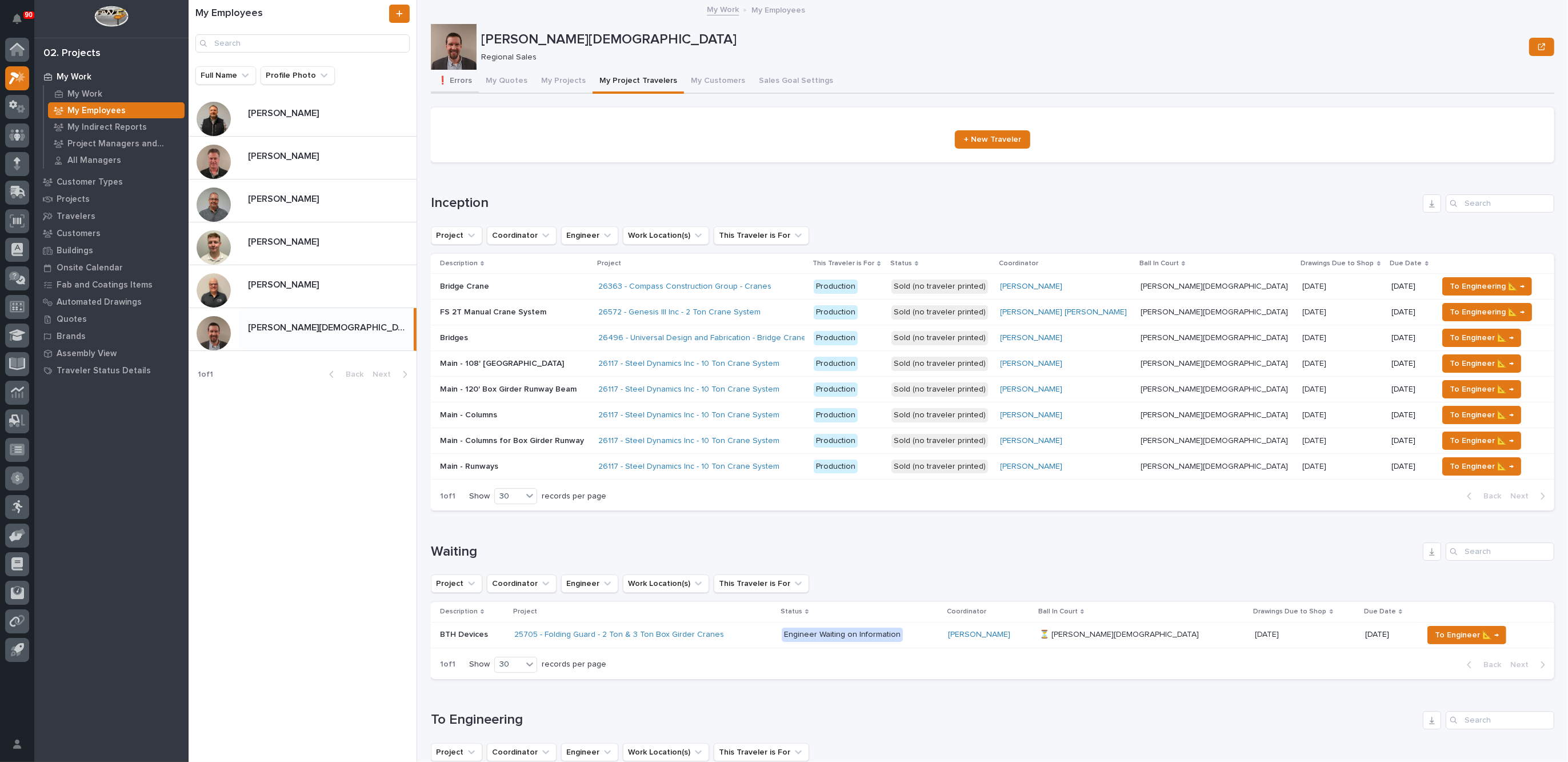
click at [463, 82] on button "❗ Errors" at bounding box center [455, 82] width 48 height 24
